Goal: Task Accomplishment & Management: Manage account settings

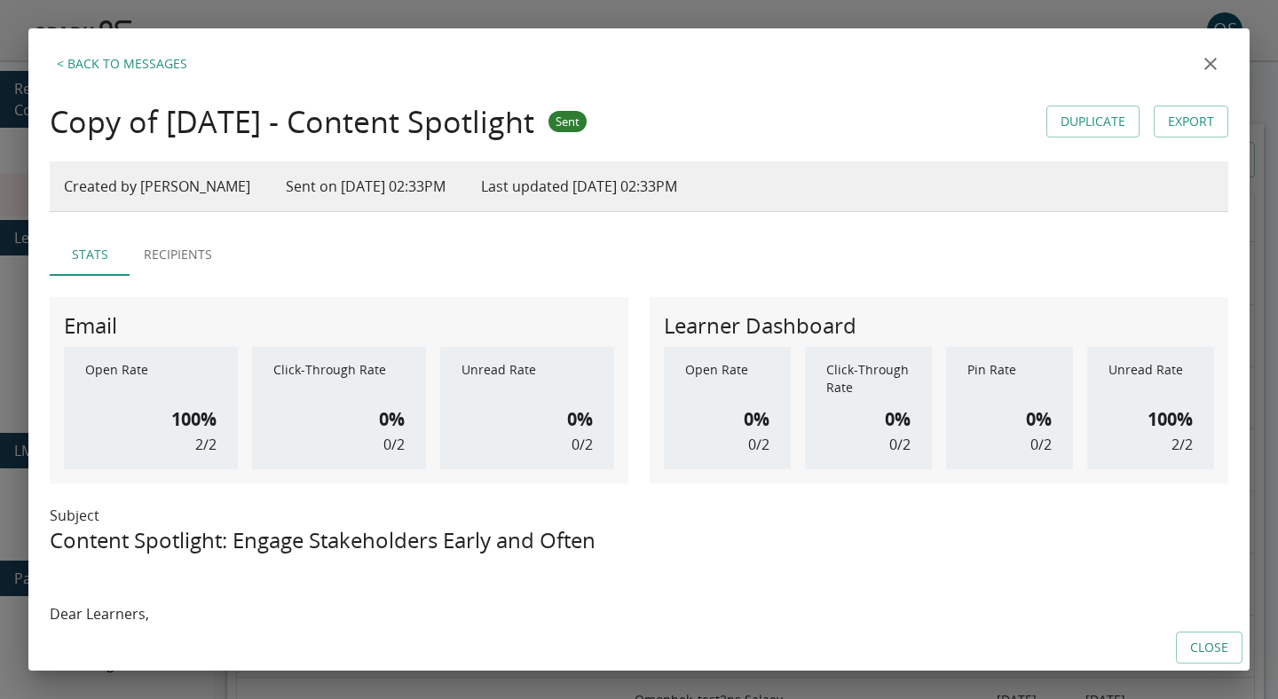
scroll to position [82, 0]
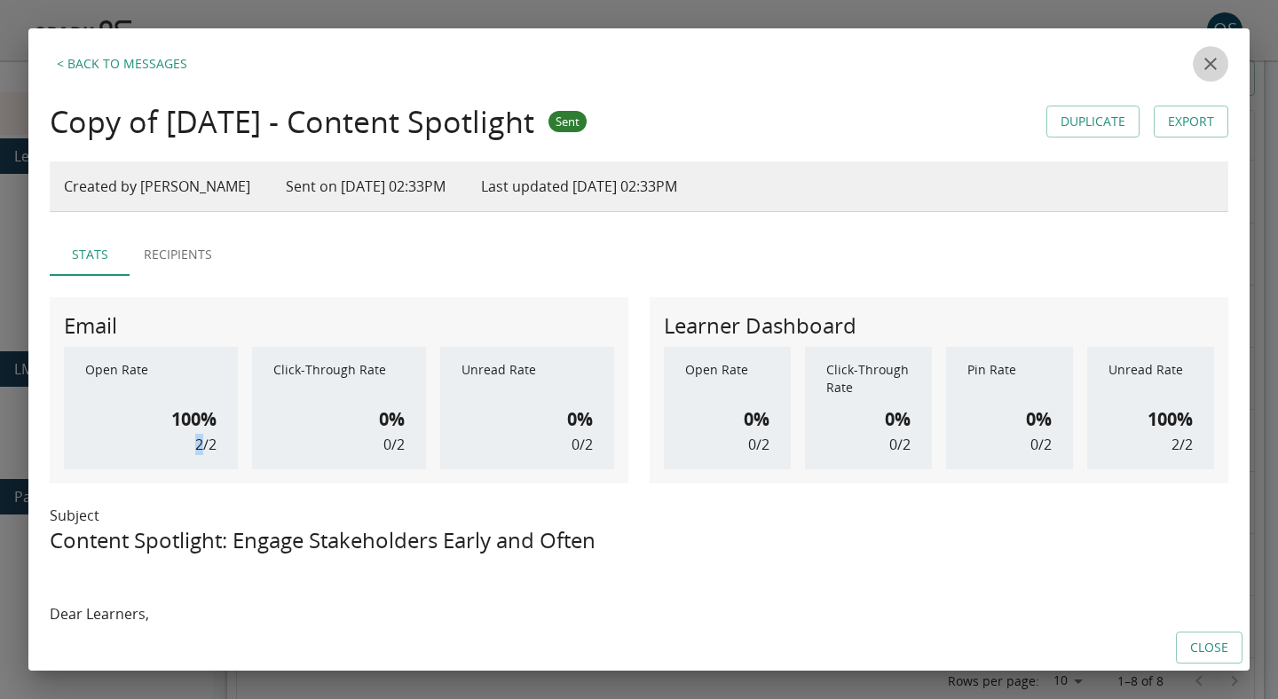
click at [1212, 72] on icon "close" at bounding box center [1210, 63] width 21 height 21
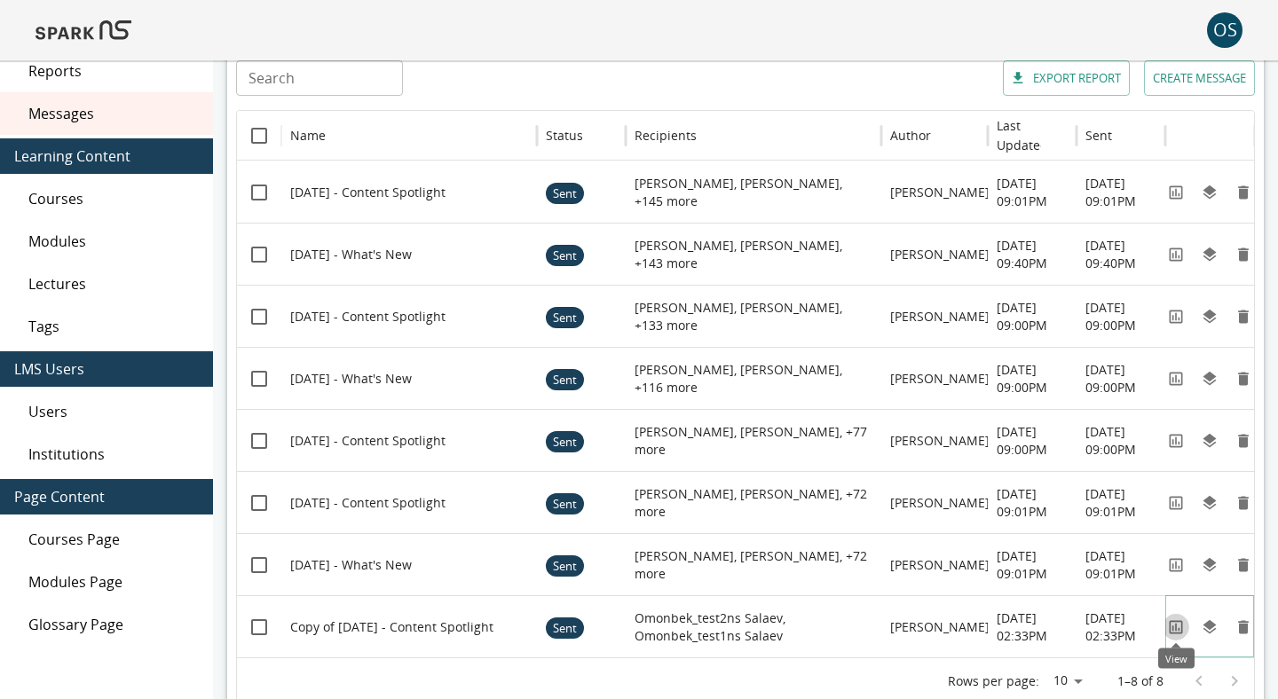
click at [1173, 625] on icon "View" at bounding box center [1176, 627] width 18 height 18
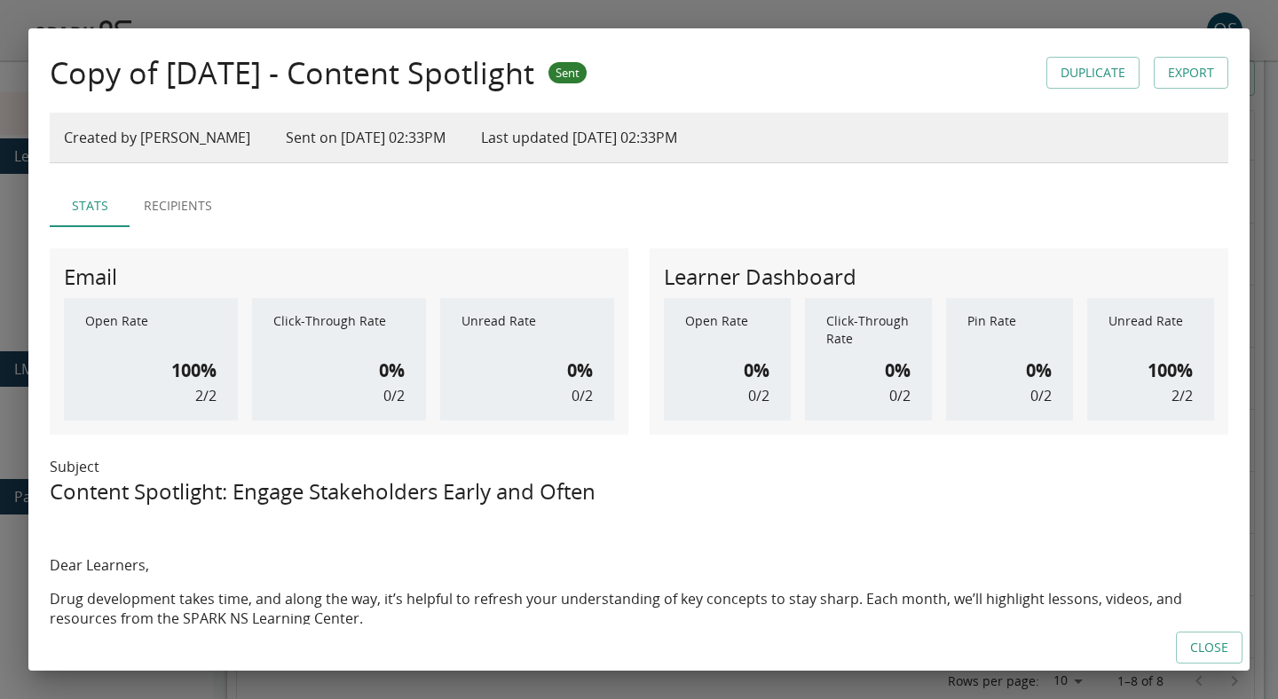
scroll to position [0, 0]
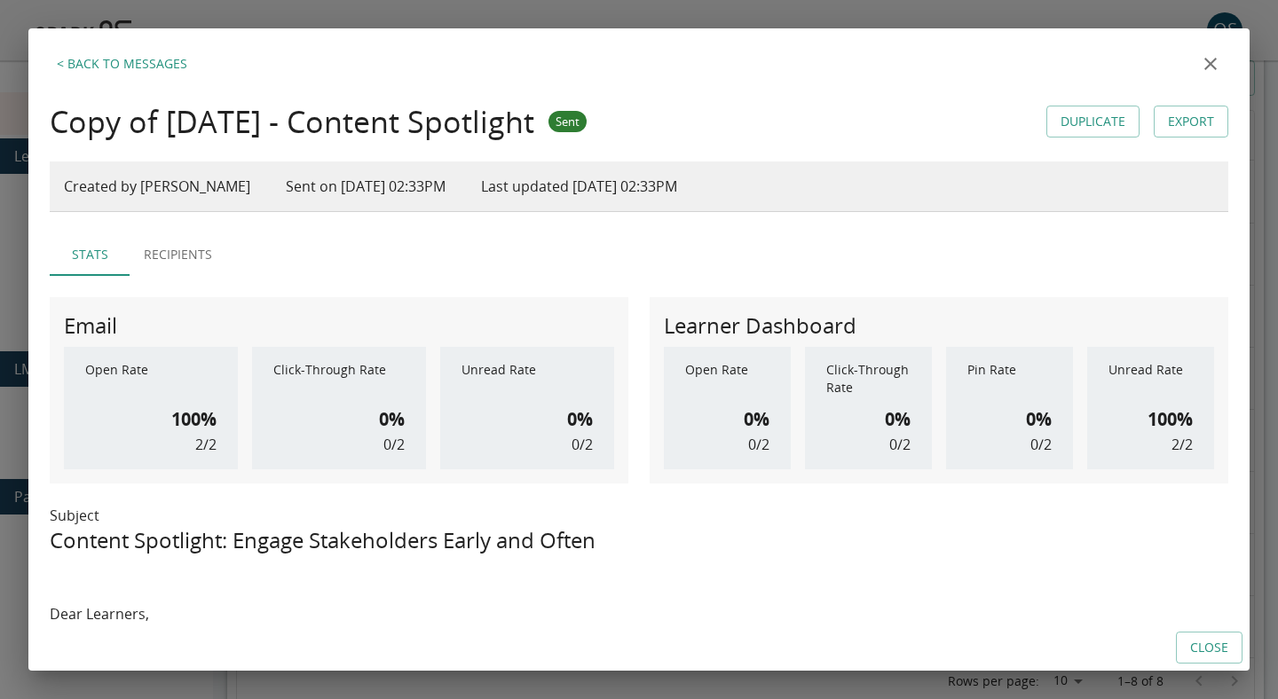
click at [1200, 64] on icon "close" at bounding box center [1210, 63] width 21 height 21
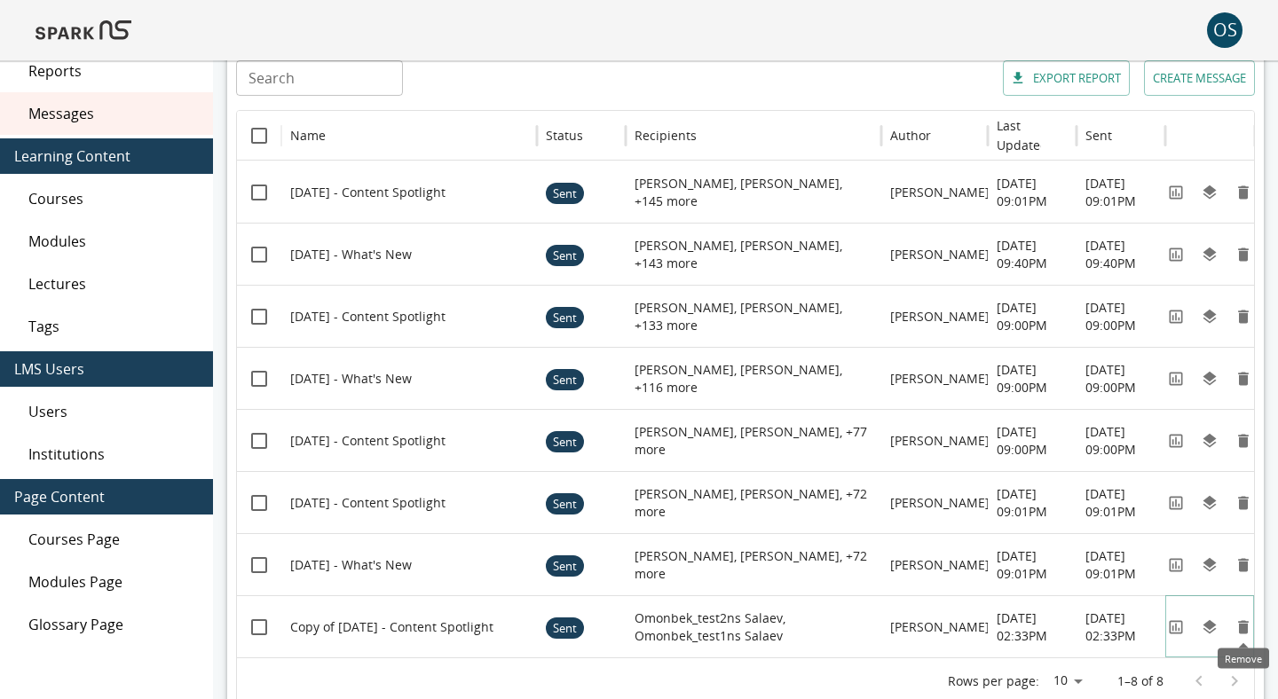
click at [1247, 631] on icon "Remove" at bounding box center [1243, 626] width 11 height 13
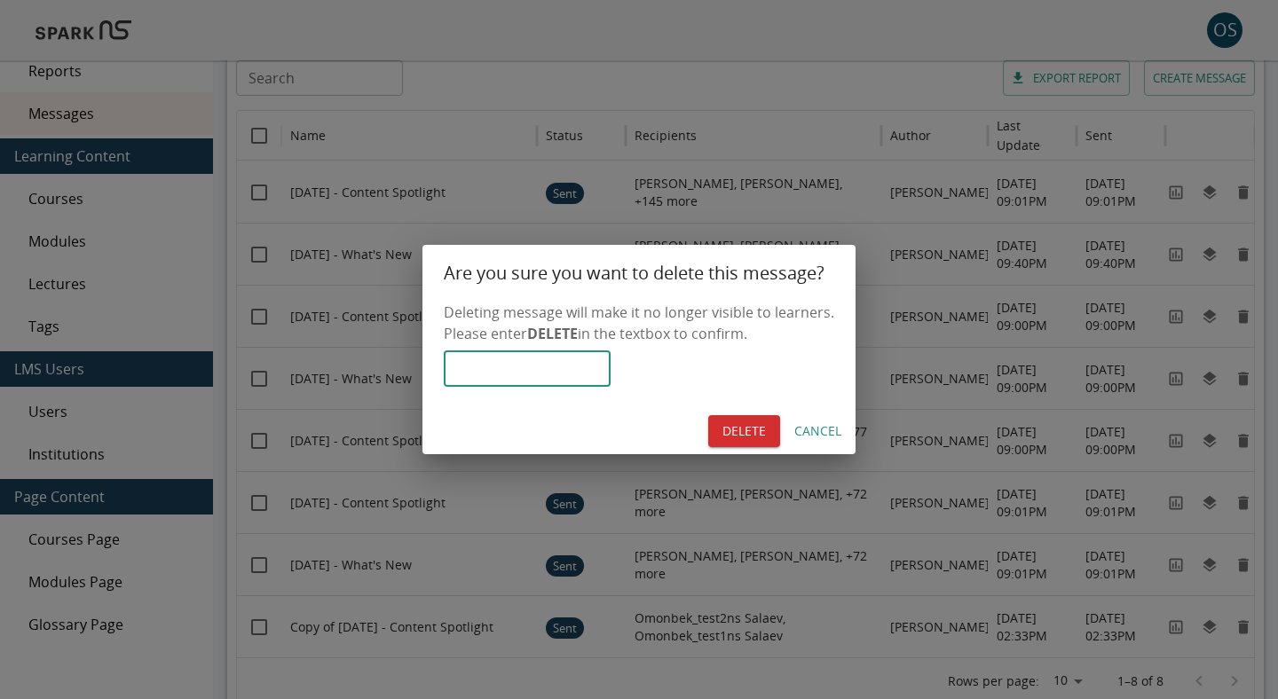
click at [476, 372] on input "text" at bounding box center [527, 368] width 167 height 35
type input "******"
click at [798, 429] on button "Cancel" at bounding box center [817, 431] width 61 height 33
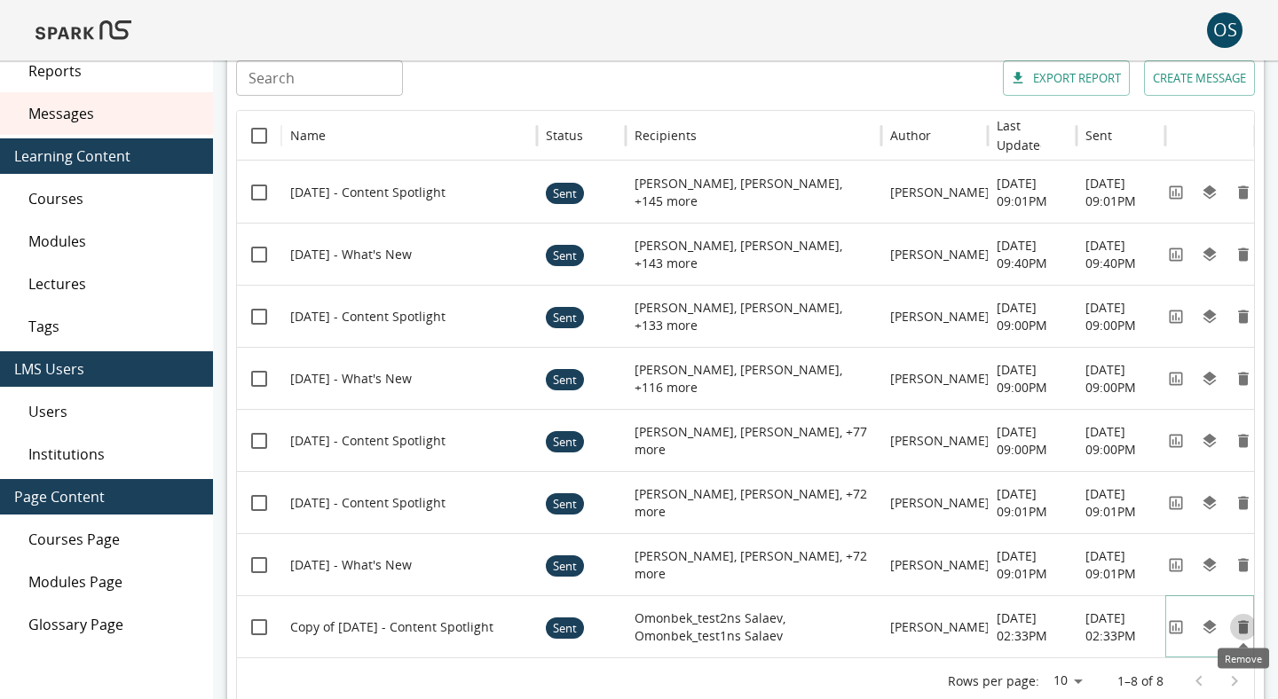
click at [1237, 628] on icon "Remove" at bounding box center [1243, 627] width 18 height 18
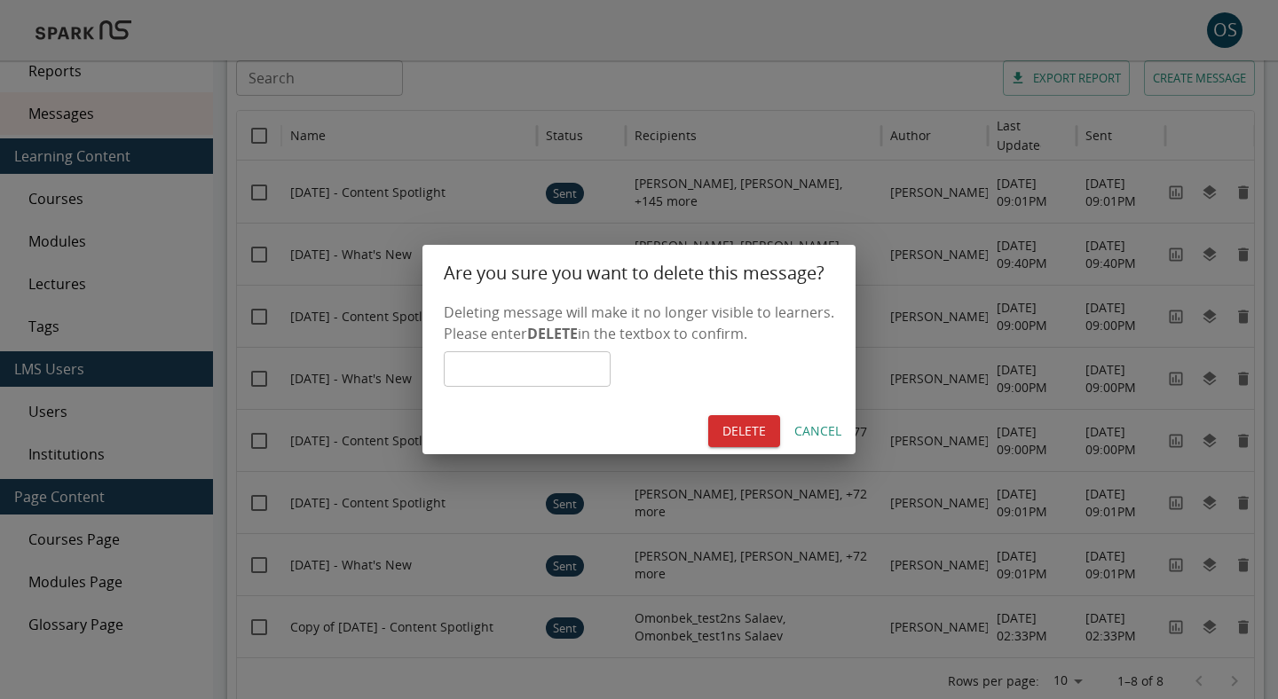
click at [550, 353] on input "text" at bounding box center [527, 368] width 167 height 35
type input "******"
click at [728, 418] on button "DELETE" at bounding box center [744, 431] width 72 height 33
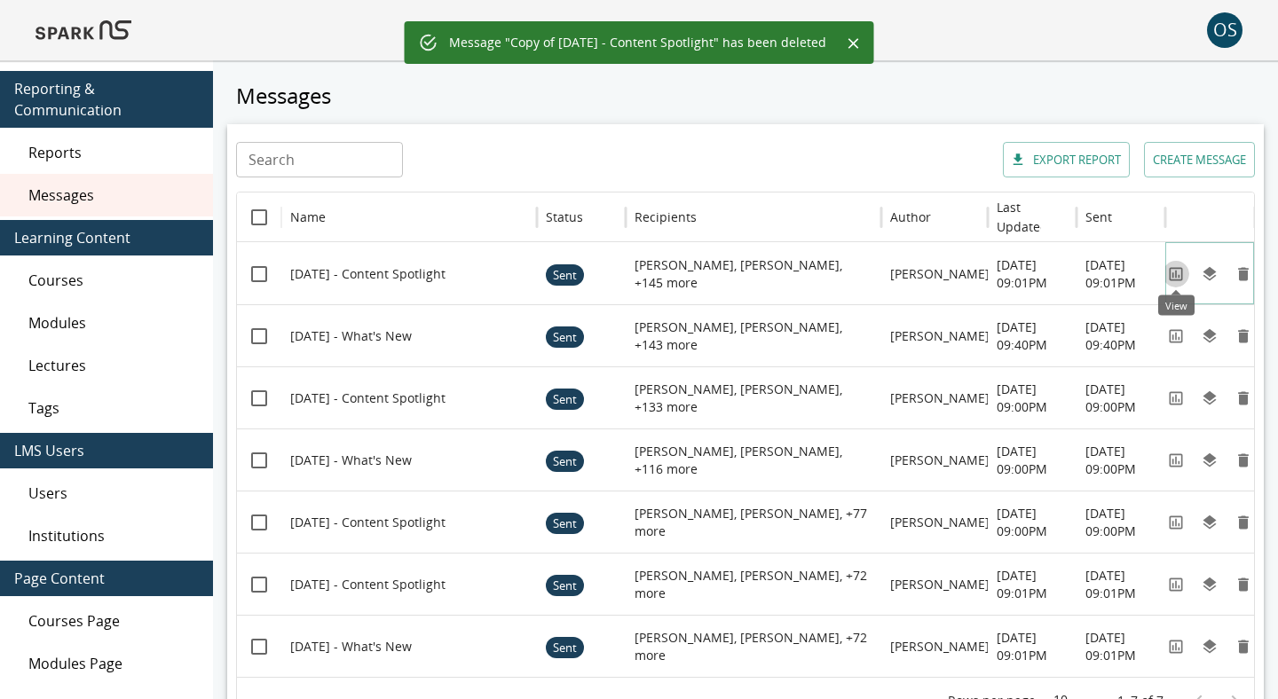
click at [1170, 271] on icon "View" at bounding box center [1176, 274] width 18 height 18
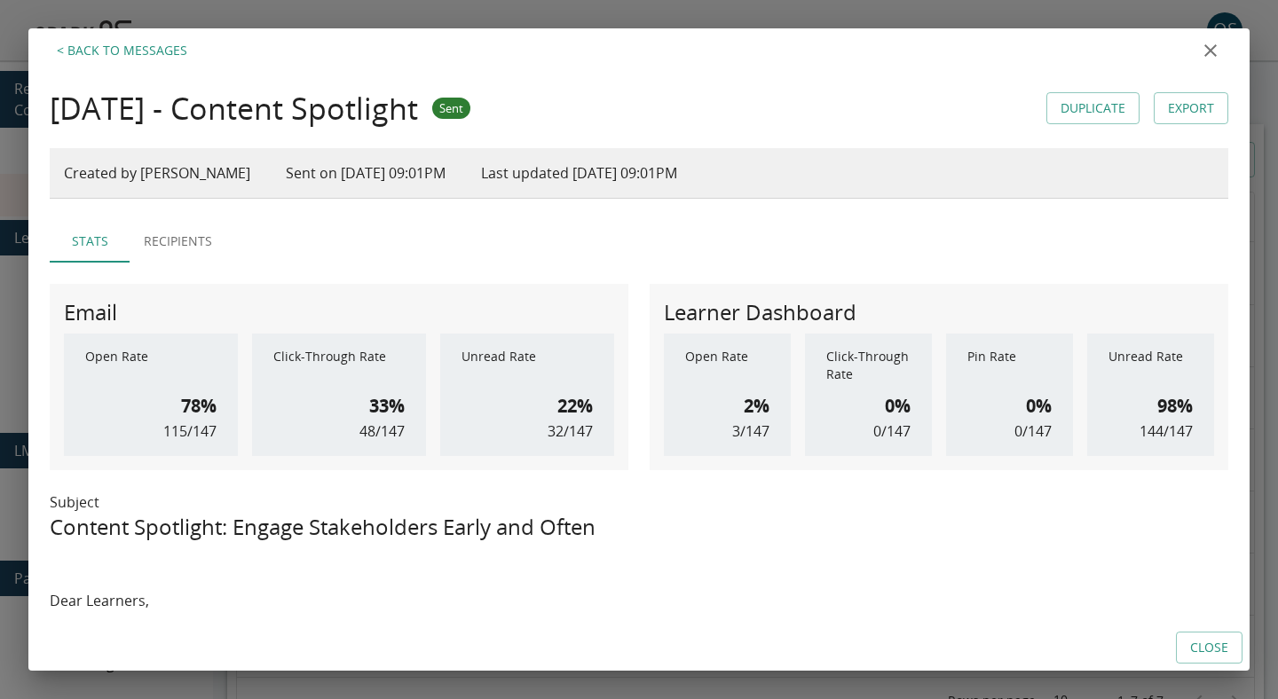
scroll to position [2, 0]
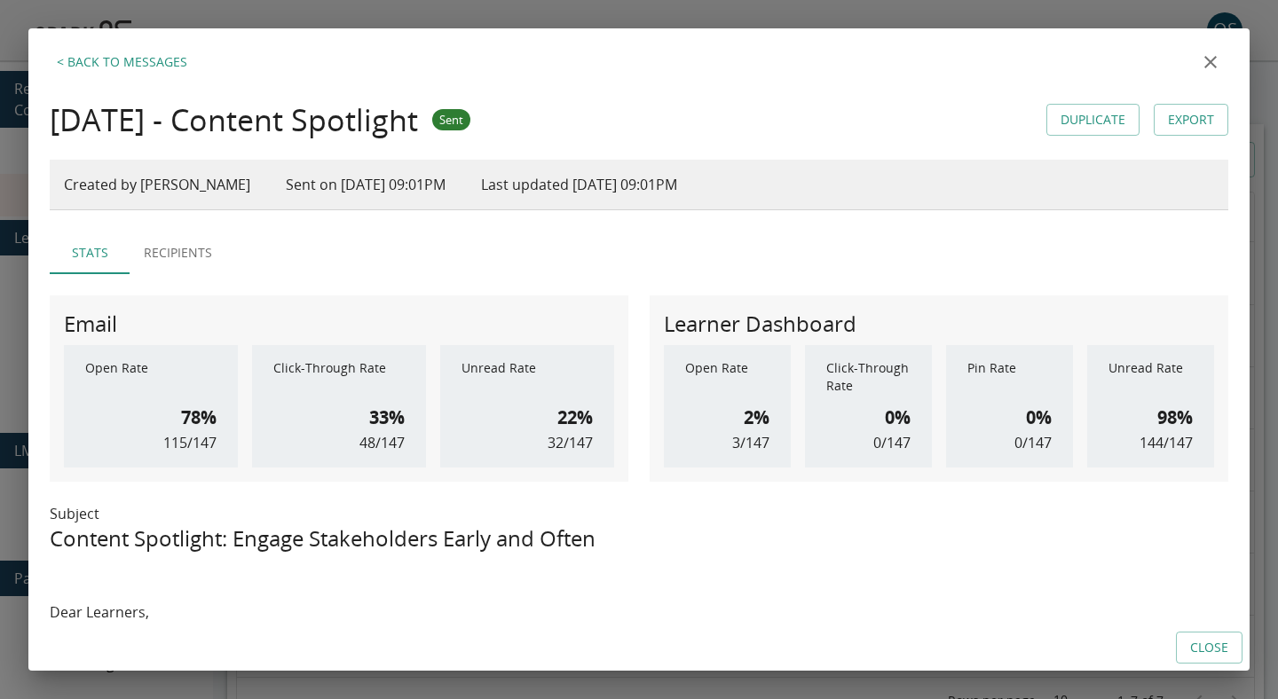
click at [1211, 54] on icon "close" at bounding box center [1210, 61] width 21 height 21
